Goal: Transaction & Acquisition: Purchase product/service

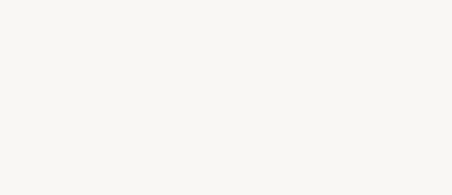
select select "FR"
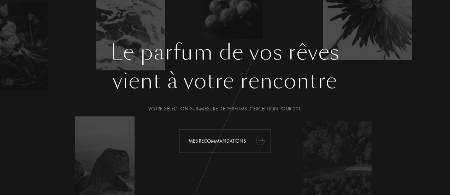
click at [198, 134] on div "Mes Recommandations" at bounding box center [225, 141] width 92 height 24
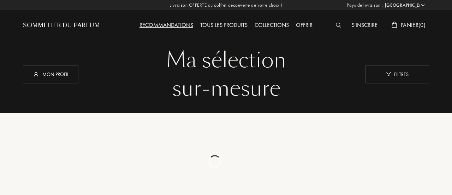
select select "FR"
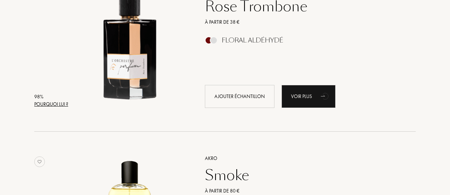
scroll to position [150, 0]
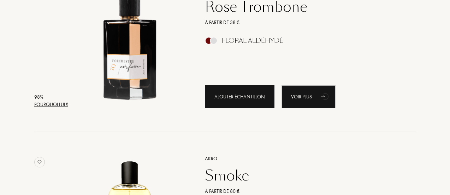
click at [244, 96] on div "Ajouter échantillon" at bounding box center [240, 96] width 70 height 23
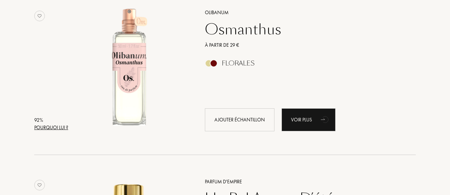
scroll to position [1307, 0]
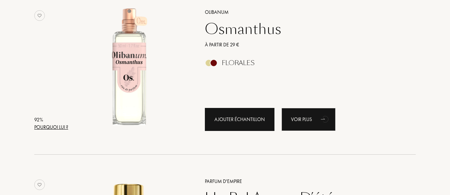
click at [237, 114] on div "Ajouter échantillon" at bounding box center [240, 119] width 70 height 23
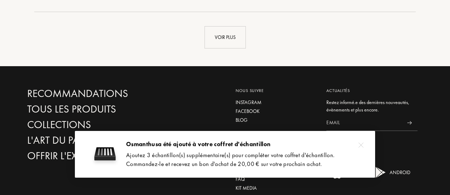
scroll to position [1687, 0]
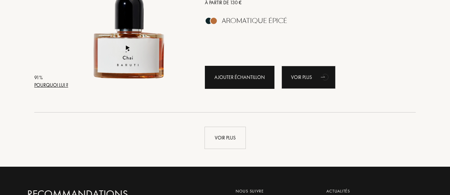
click at [229, 77] on div "Ajouter échantillon" at bounding box center [240, 77] width 70 height 23
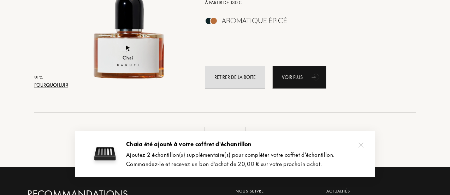
scroll to position [1709, 0]
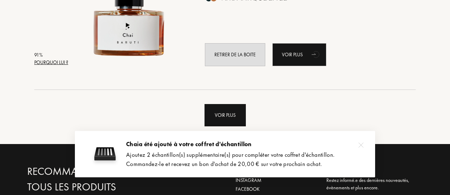
click at [226, 112] on div "Voir plus" at bounding box center [224, 115] width 41 height 22
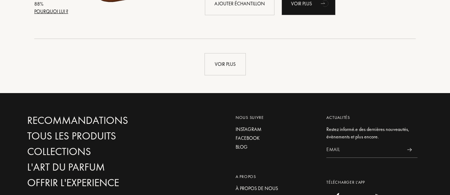
scroll to position [3469, 0]
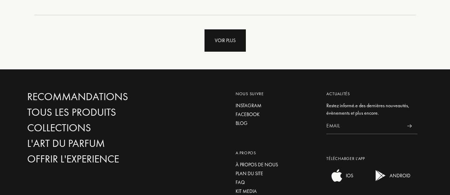
click at [235, 40] on div "Voir plus" at bounding box center [224, 40] width 41 height 22
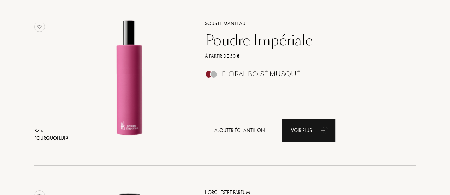
scroll to position [3486, 0]
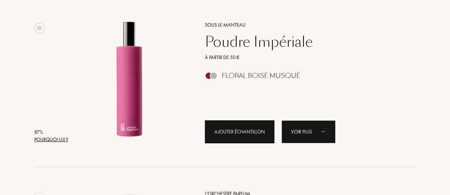
click at [228, 126] on div "Ajouter échantillon" at bounding box center [240, 131] width 70 height 23
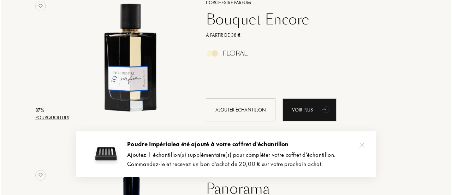
scroll to position [3679, 0]
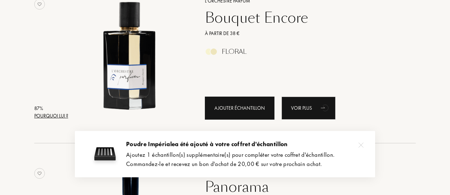
click at [226, 98] on div "Ajouter échantillon" at bounding box center [240, 107] width 70 height 23
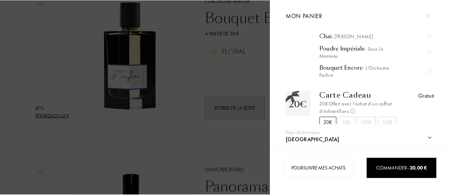
scroll to position [95, 0]
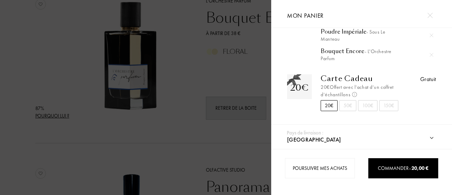
click at [172, 127] on div at bounding box center [135, 97] width 271 height 195
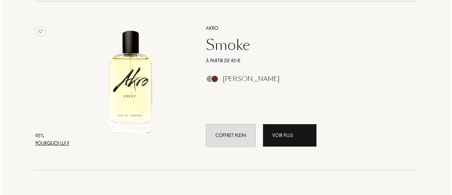
scroll to position [0, 0]
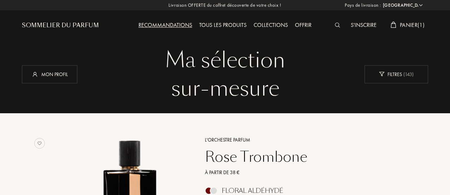
click at [338, 23] on img at bounding box center [337, 25] width 5 height 5
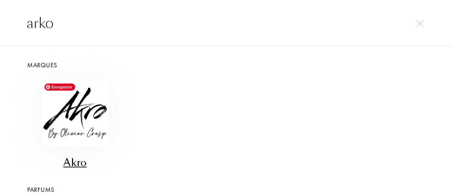
type input "arko"
click at [84, 104] on img at bounding box center [75, 113] width 66 height 66
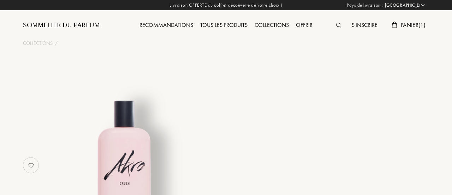
select select "FR"
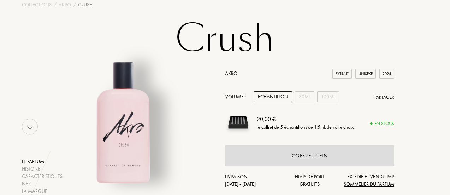
scroll to position [90, 0]
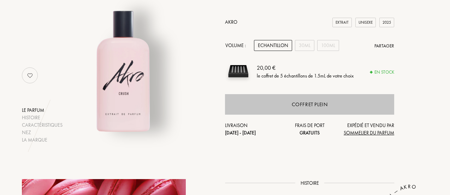
click at [310, 110] on div "Coffret plein" at bounding box center [309, 104] width 169 height 20
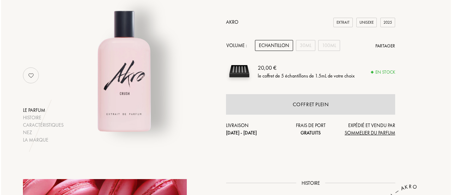
scroll to position [0, 0]
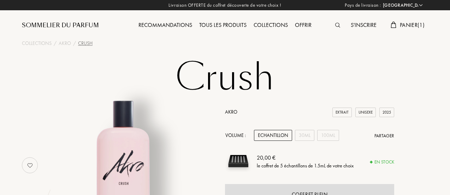
click at [410, 20] on div "S'inscrire Panier ( 1 )" at bounding box center [378, 19] width 102 height 39
click at [405, 25] on span "Panier ( 1 )" at bounding box center [412, 24] width 25 height 7
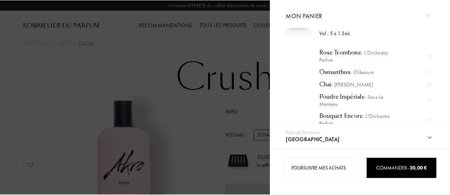
scroll to position [30, 0]
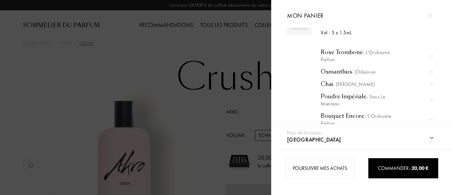
click at [430, 84] on img at bounding box center [432, 84] width 4 height 4
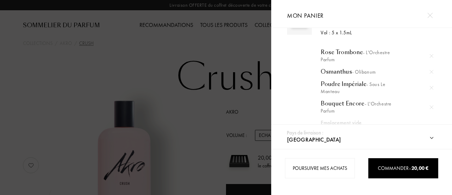
click at [242, 147] on div at bounding box center [135, 97] width 271 height 195
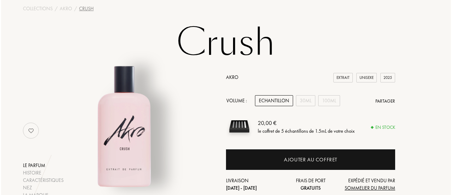
scroll to position [37, 0]
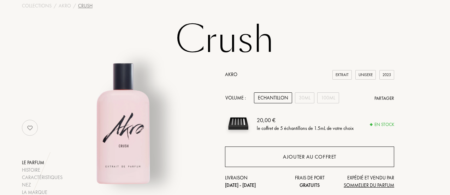
click at [312, 155] on div "Ajouter au coffret" at bounding box center [309, 157] width 53 height 8
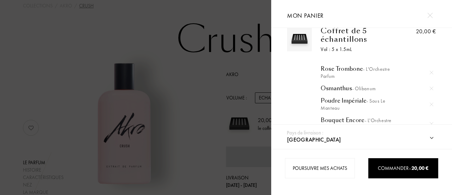
scroll to position [13, 0]
click at [430, 89] on img at bounding box center [432, 89] width 4 height 4
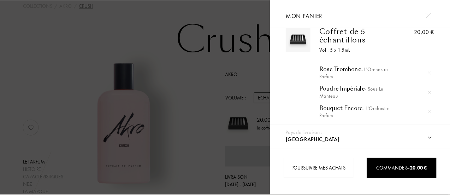
scroll to position [95, 0]
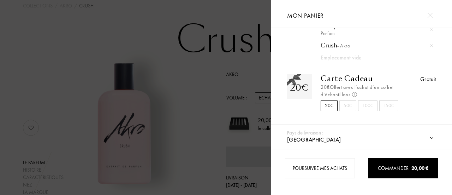
click at [217, 102] on div at bounding box center [135, 97] width 271 height 195
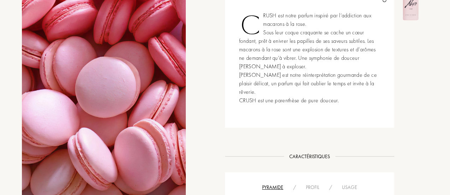
scroll to position [0, 0]
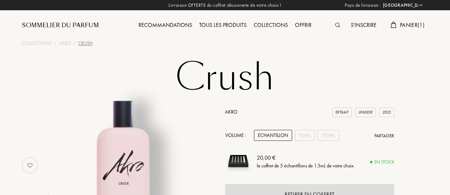
click at [230, 24] on div "Tous les produits" at bounding box center [223, 25] width 54 height 9
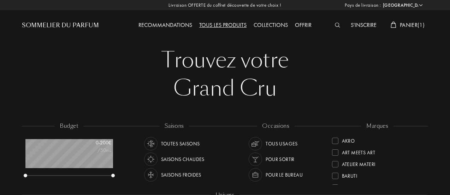
select select "FR"
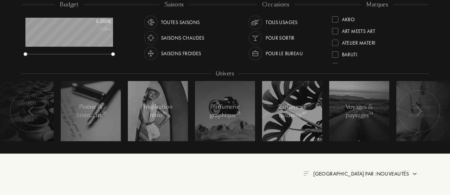
scroll to position [120, 0]
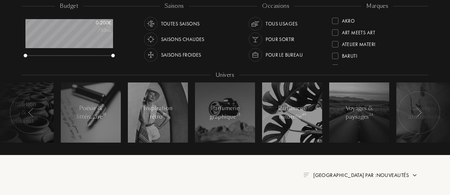
click at [170, 56] on div "Saisons froides" at bounding box center [181, 54] width 40 height 13
click at [278, 37] on div "Pour sortir" at bounding box center [279, 38] width 29 height 13
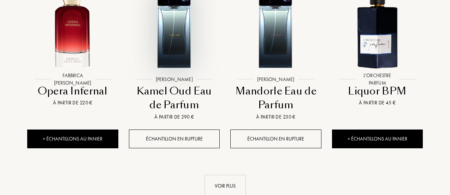
scroll to position [837, 0]
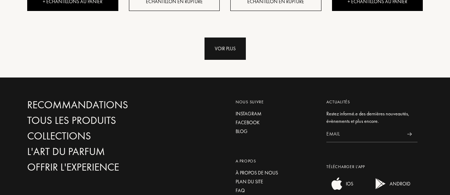
click at [220, 44] on div "Voir plus" at bounding box center [224, 48] width 41 height 22
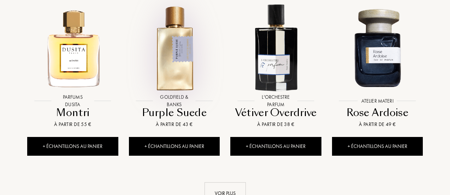
scroll to position [1241, 0]
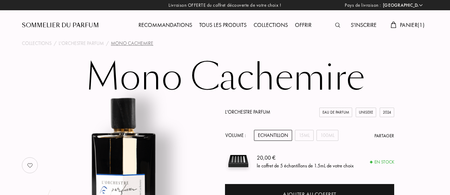
select select "FR"
click at [402, 24] on span "Panier ( 1 )" at bounding box center [412, 24] width 25 height 7
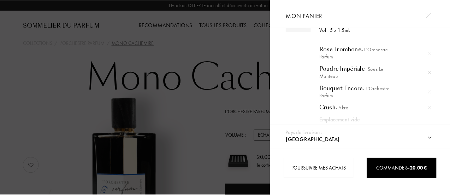
scroll to position [35, 0]
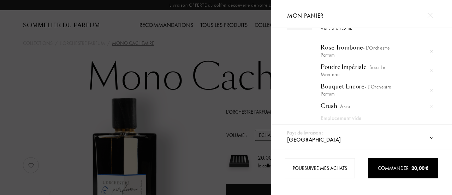
click at [251, 83] on div at bounding box center [135, 97] width 271 height 195
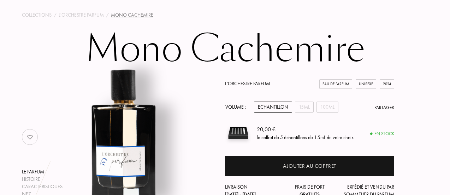
scroll to position [27, 0]
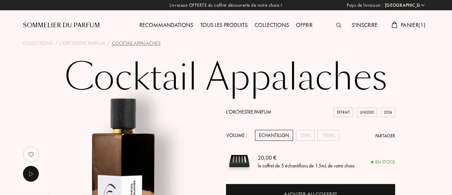
select select "FR"
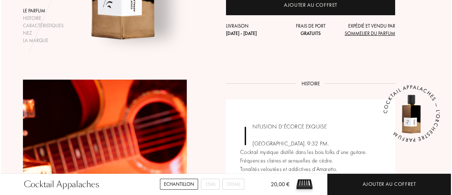
scroll to position [144, 0]
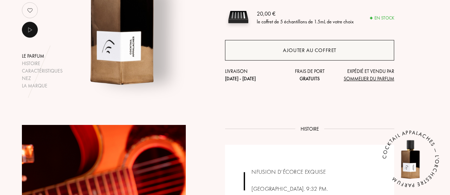
click at [294, 48] on div "Ajouter au coffret" at bounding box center [309, 50] width 53 height 8
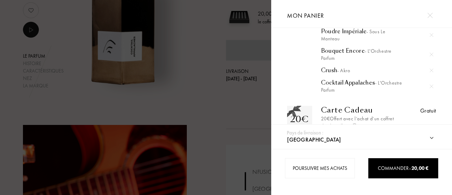
scroll to position [71, 0]
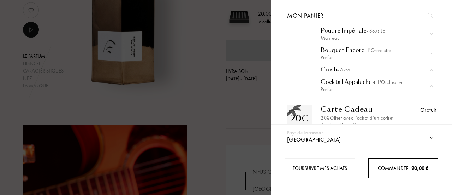
click at [403, 173] on div "Commander – 20,00 €" at bounding box center [403, 168] width 70 height 20
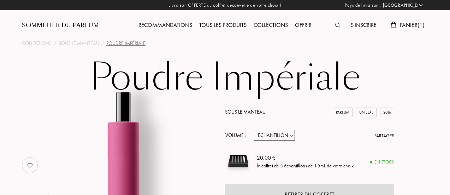
select select "FR"
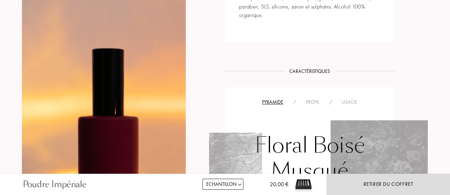
scroll to position [323, 0]
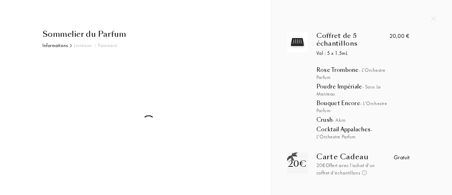
select select "FR"
